Goal: Information Seeking & Learning: Learn about a topic

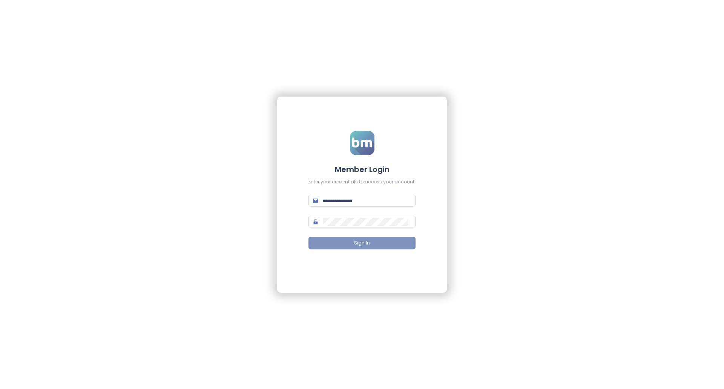
type input "**********"
click at [385, 247] on button "Sign In" at bounding box center [361, 243] width 107 height 12
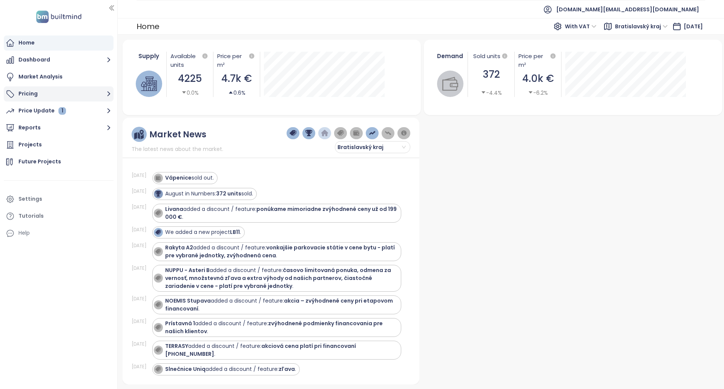
click at [77, 94] on button "Pricing" at bounding box center [59, 93] width 110 height 15
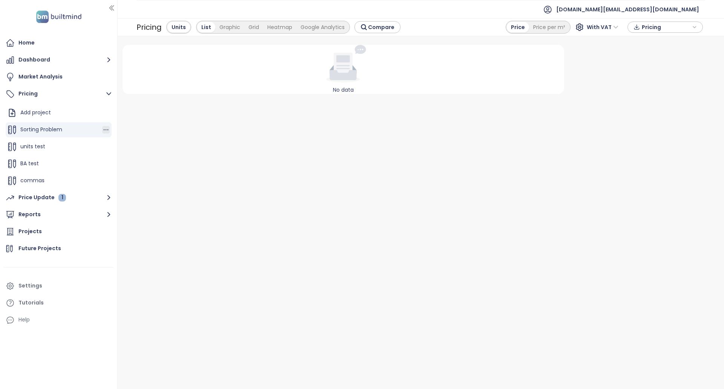
click at [102, 130] on icon "button" at bounding box center [106, 130] width 8 height 8
click at [248, 27] on div "Grid" at bounding box center [253, 27] width 19 height 11
click at [227, 25] on div "Graphic" at bounding box center [229, 27] width 29 height 11
click at [181, 25] on div "List" at bounding box center [175, 27] width 17 height 11
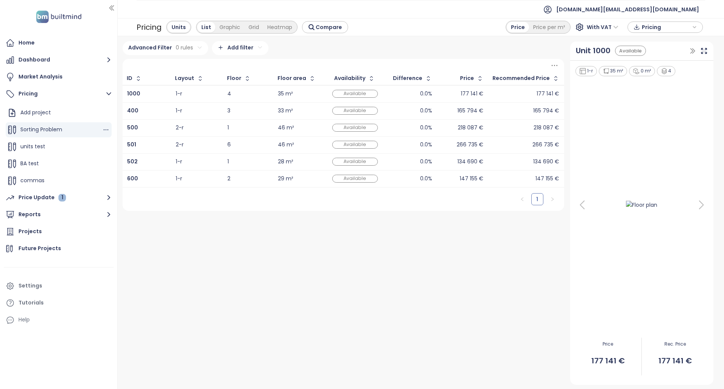
click at [70, 132] on div "Sorting Problem" at bounding box center [59, 129] width 106 height 15
click at [653, 30] on span "Pricing" at bounding box center [666, 26] width 49 height 11
click at [653, 64] on span "Download" at bounding box center [657, 65] width 29 height 8
click at [690, 212] on div at bounding box center [642, 205] width 134 height 256
click at [697, 206] on icon at bounding box center [701, 204] width 15 height 15
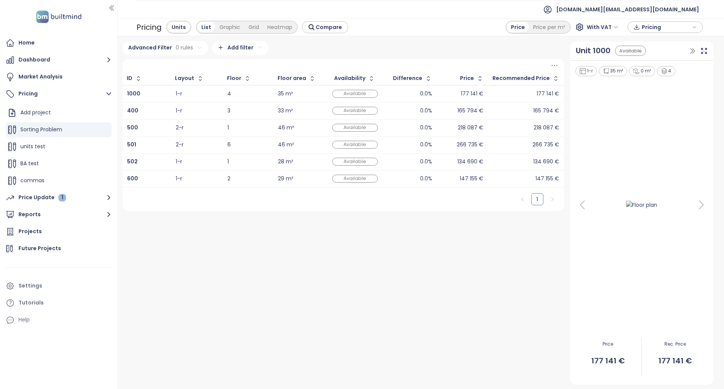
click at [697, 207] on icon at bounding box center [701, 204] width 15 height 15
click at [700, 206] on icon at bounding box center [701, 204] width 15 height 15
click at [578, 204] on icon at bounding box center [582, 204] width 15 height 15
click at [597, 52] on div "Unit 1000" at bounding box center [593, 51] width 35 height 12
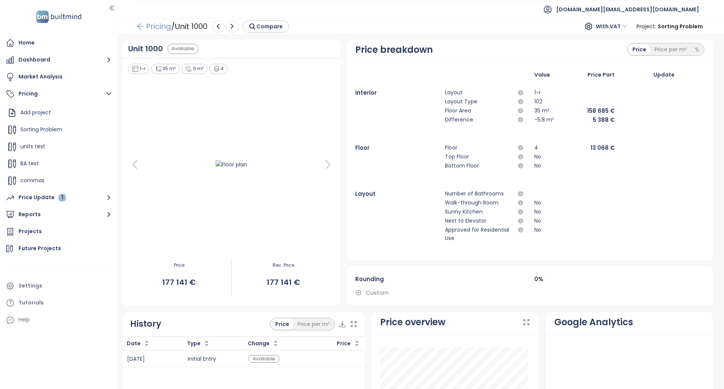
click at [139, 29] on icon "arrow-left" at bounding box center [140, 27] width 8 height 8
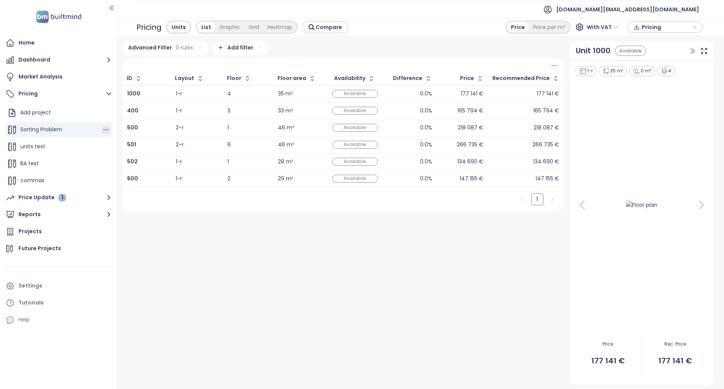
click at [102, 131] on icon "button" at bounding box center [106, 130] width 8 height 8
click at [116, 142] on icon "button" at bounding box center [116, 142] width 2 height 2
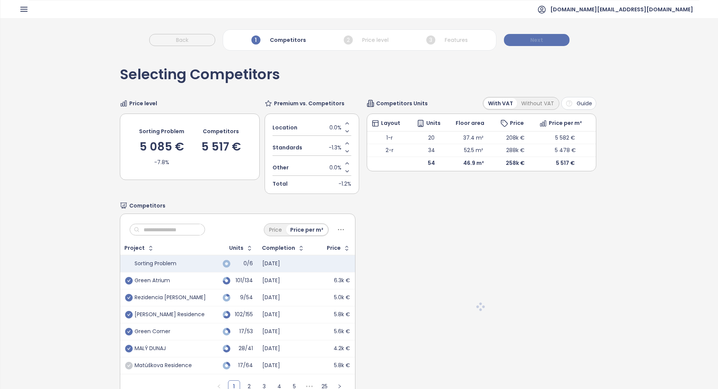
click at [542, 37] on button "Next" at bounding box center [537, 40] width 66 height 12
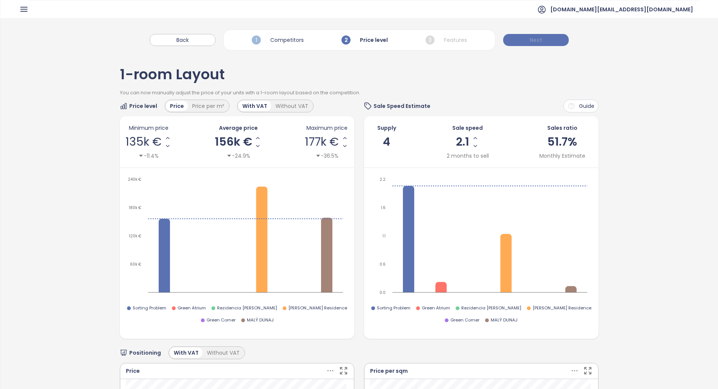
click at [542, 37] on button "Next" at bounding box center [536, 40] width 66 height 12
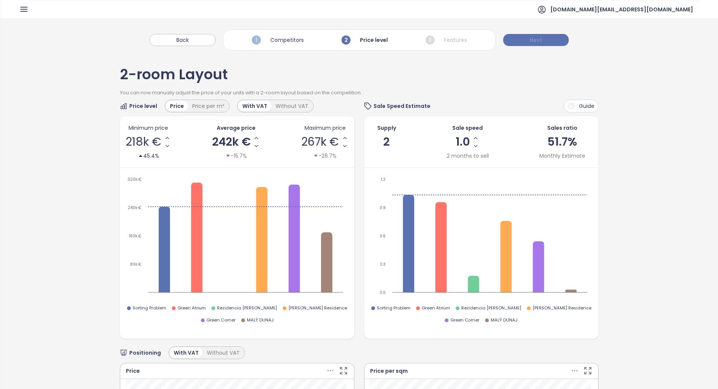
click at [542, 37] on button "Next" at bounding box center [536, 40] width 66 height 12
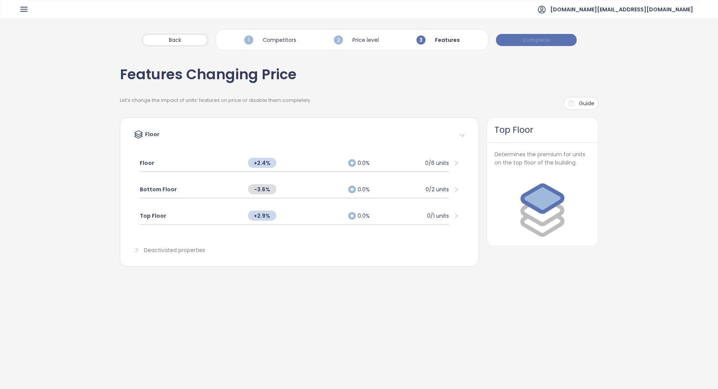
click at [541, 37] on span "Complete" at bounding box center [537, 40] width 28 height 8
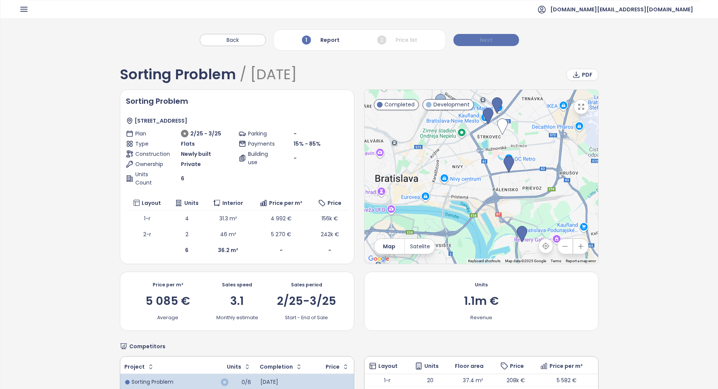
click at [504, 40] on button "Next" at bounding box center [487, 40] width 66 height 12
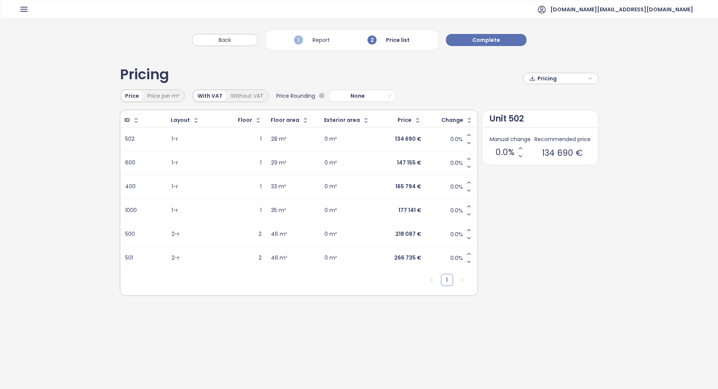
click at [549, 73] on span "Pricing" at bounding box center [562, 78] width 49 height 11
click at [545, 114] on span "Download" at bounding box center [552, 116] width 29 height 8
click at [243, 94] on div "Without VAT" at bounding box center [247, 95] width 41 height 11
click at [197, 98] on div "With VAT" at bounding box center [209, 95] width 33 height 11
click at [167, 97] on div "Price per m²" at bounding box center [163, 95] width 40 height 11
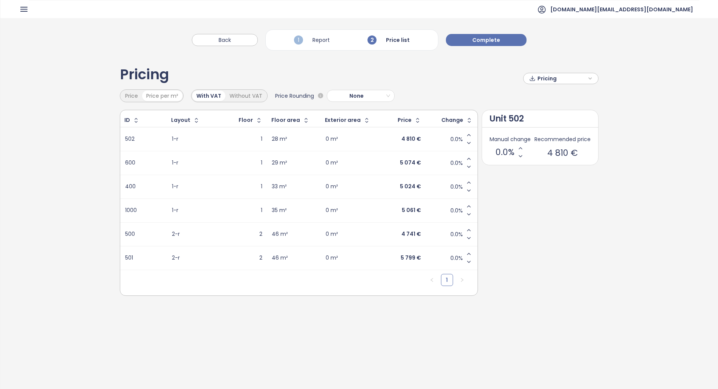
click at [125, 96] on div "Price" at bounding box center [131, 95] width 21 height 11
click at [247, 40] on button "Back" at bounding box center [225, 40] width 66 height 12
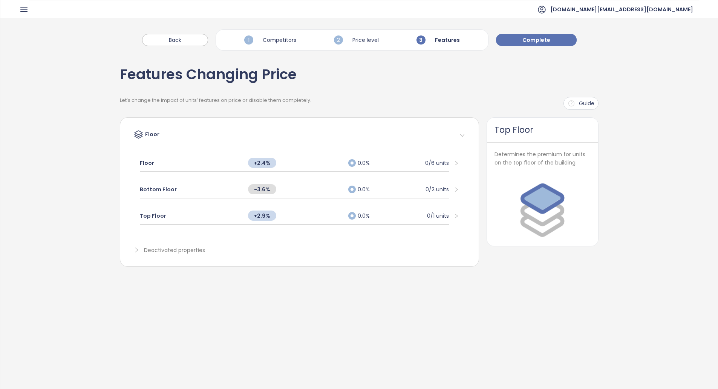
click at [243, 39] on div "1 Competitors 2 Price level 3 Features" at bounding box center [352, 39] width 273 height 21
click at [181, 41] on span "Back" at bounding box center [175, 40] width 12 height 8
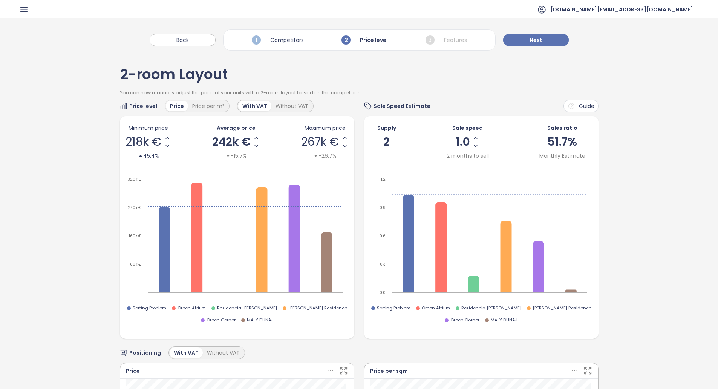
drag, startPoint x: 6, startPoint y: 14, endPoint x: 15, endPoint y: 13, distance: 8.7
click at [6, 14] on header "[DOMAIN_NAME][EMAIL_ADDRESS][DOMAIN_NAME]" at bounding box center [359, 9] width 718 height 18
click at [18, 13] on header "[DOMAIN_NAME][EMAIL_ADDRESS][DOMAIN_NAME]" at bounding box center [359, 9] width 718 height 18
drag, startPoint x: 23, startPoint y: 11, endPoint x: 24, endPoint y: 19, distance: 8.0
click at [23, 11] on icon "button" at bounding box center [24, 9] width 6 height 4
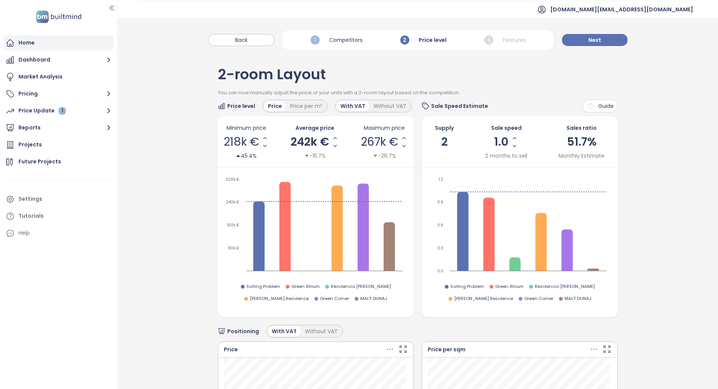
click at [32, 40] on div "Home" at bounding box center [26, 42] width 16 height 9
